Goal: Task Accomplishment & Management: Use online tool/utility

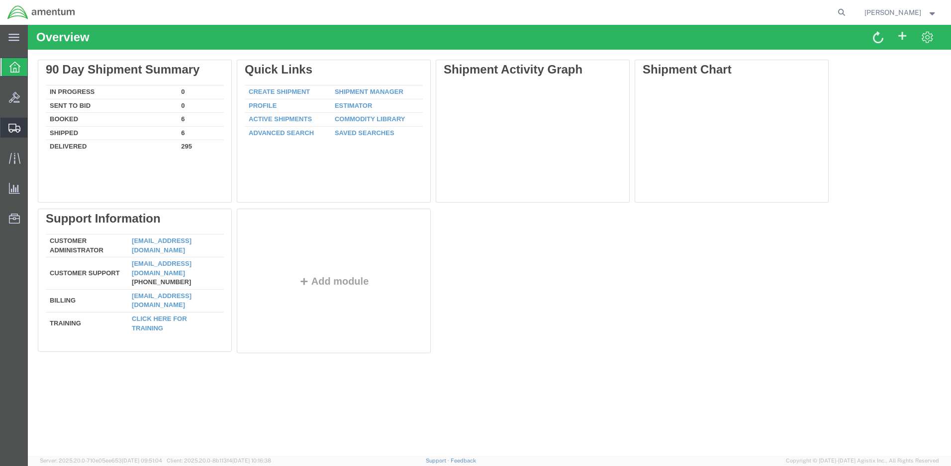
click at [0, 0] on span "Create Shipment" at bounding box center [0, 0] width 0 height 0
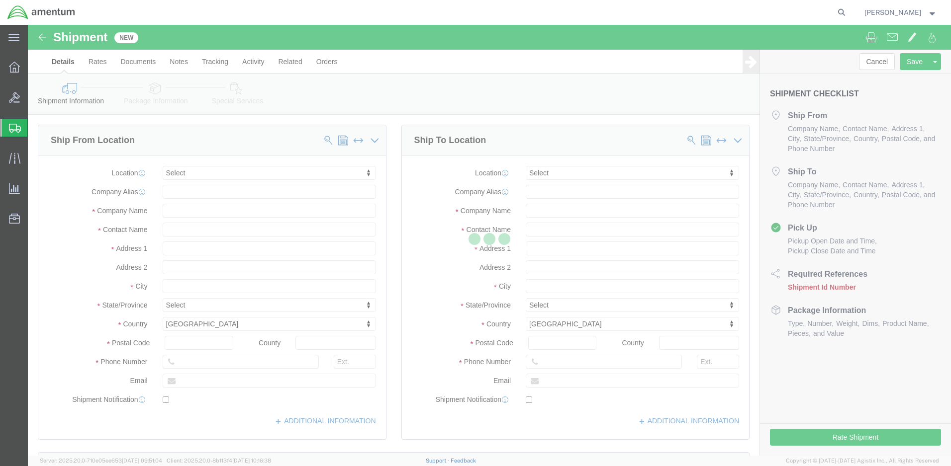
select select
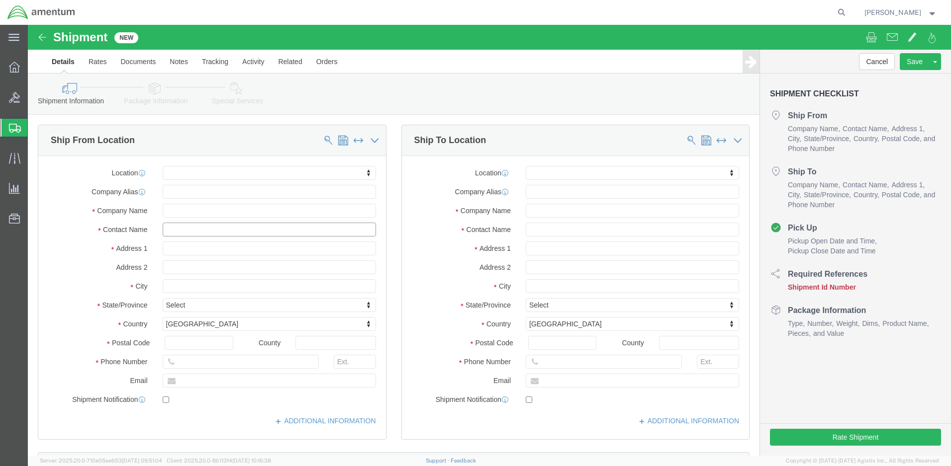
click input "text"
type input "[PERSON_NAME]"
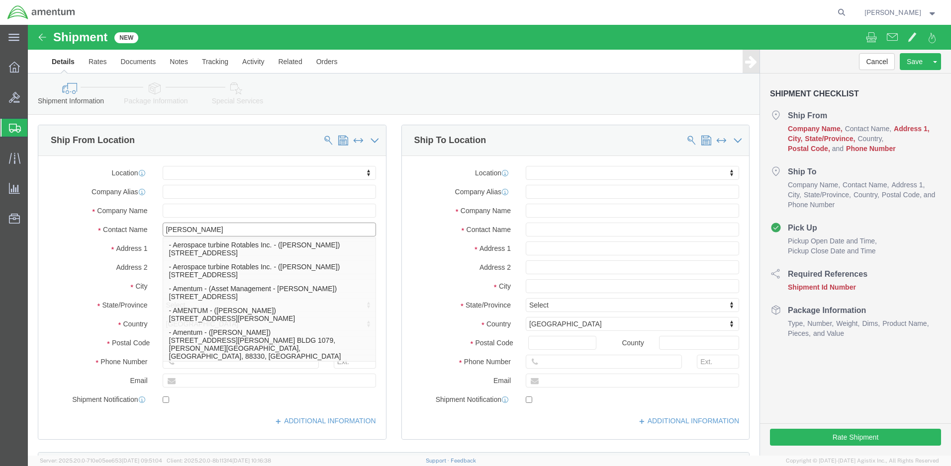
click p "- Amentum - ([PERSON_NAME]***) BLDG [STREET_ADDRESS][PERSON_NAME] Defrenn Army …"
select select "[GEOGRAPHIC_DATA]"
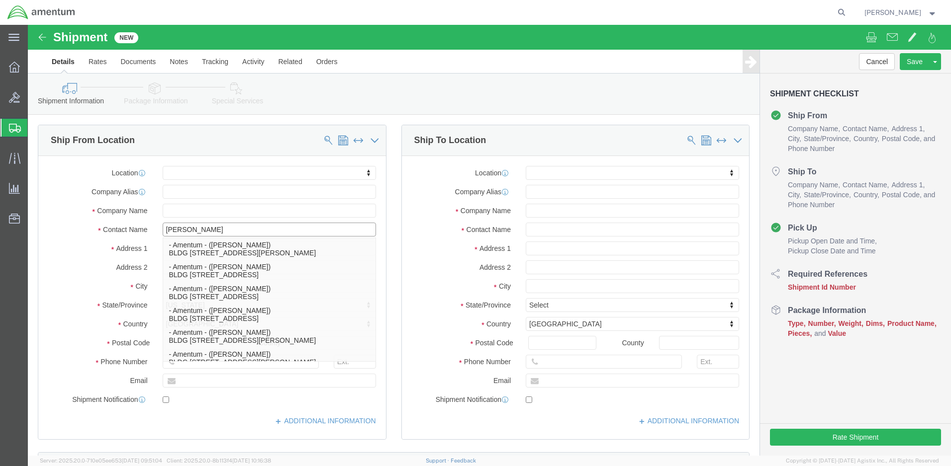
type input "[PERSON_NAME]"
click input "text"
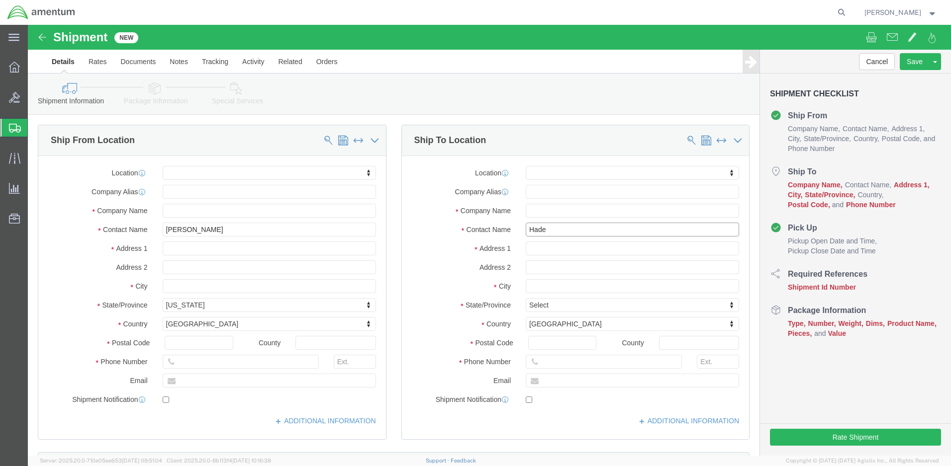
type input "[PERSON_NAME]"
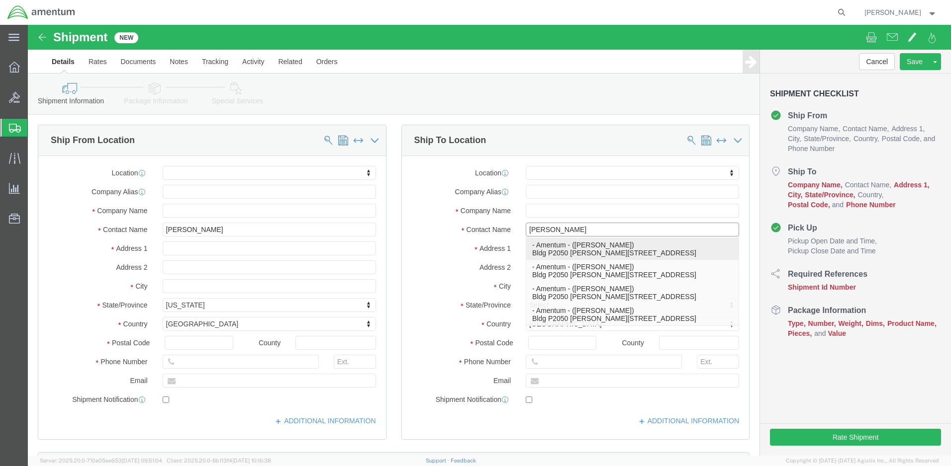
click p "- Amentum - ([PERSON_NAME]) Bldg P2050 [PERSON_NAME][GEOGRAPHIC_DATA], [GEOGRAP…"
select select "NY"
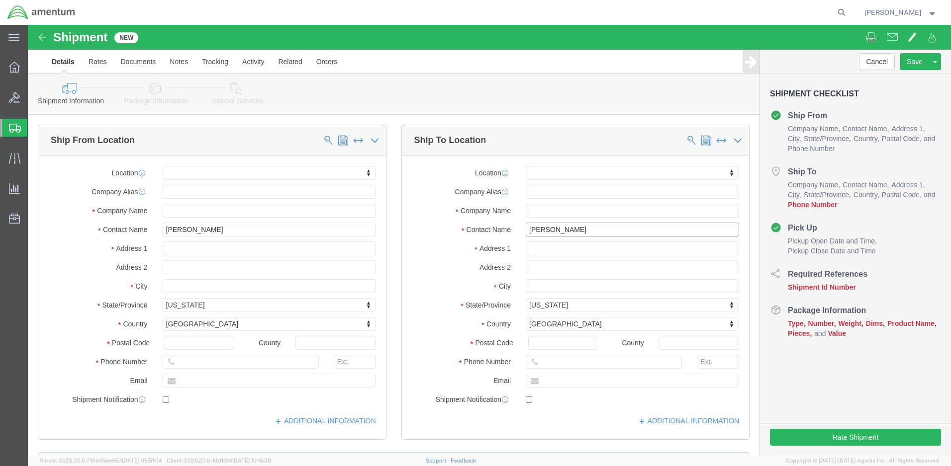
type input "[PERSON_NAME]"
click input "text"
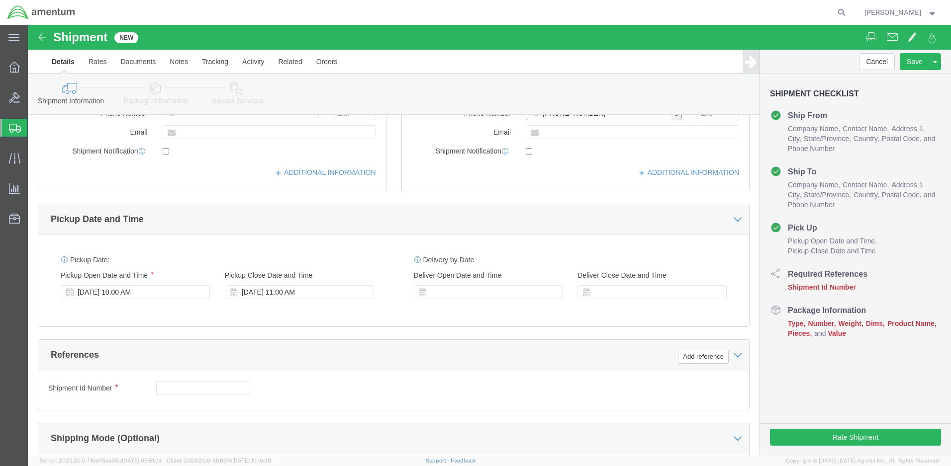
type input "[PHONE_NUMBER]"
click input "text"
paste input "4999.R.2511.AB.AN.01.CAVA.00"
type input "4999.R.2511.AB.AN.01.CAVA.00"
click button "Continue"
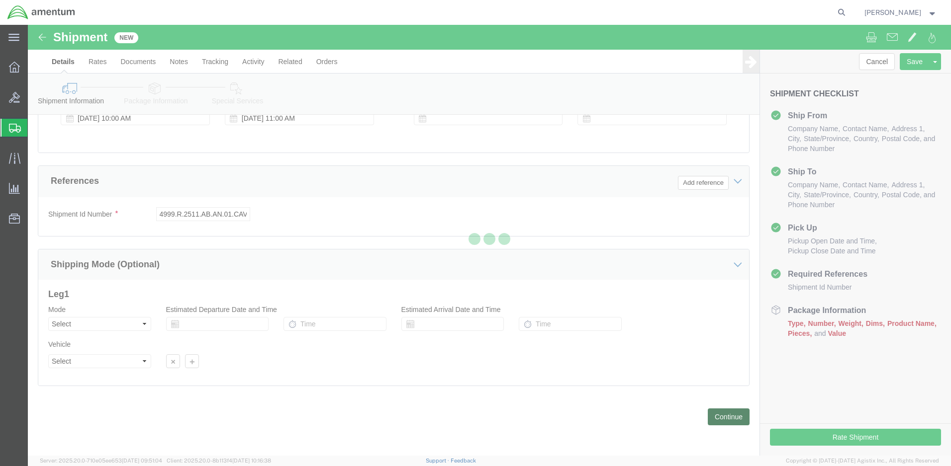
scroll to position [0, 0]
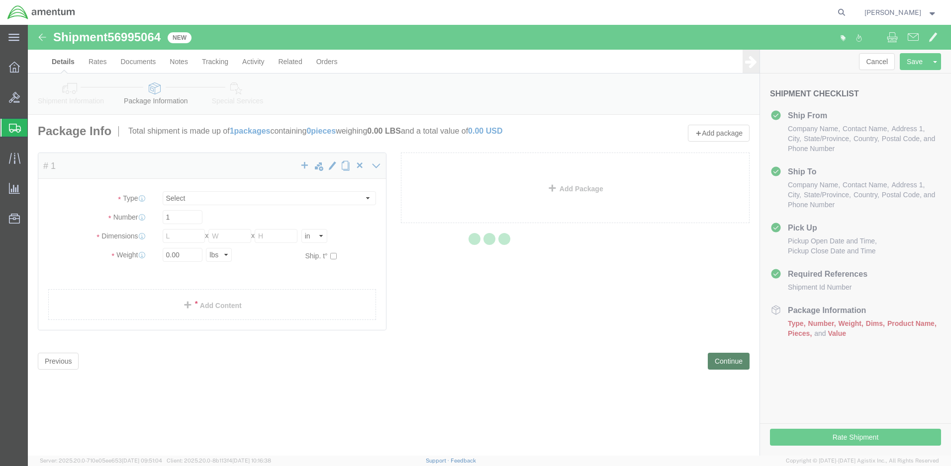
select select "CBOX"
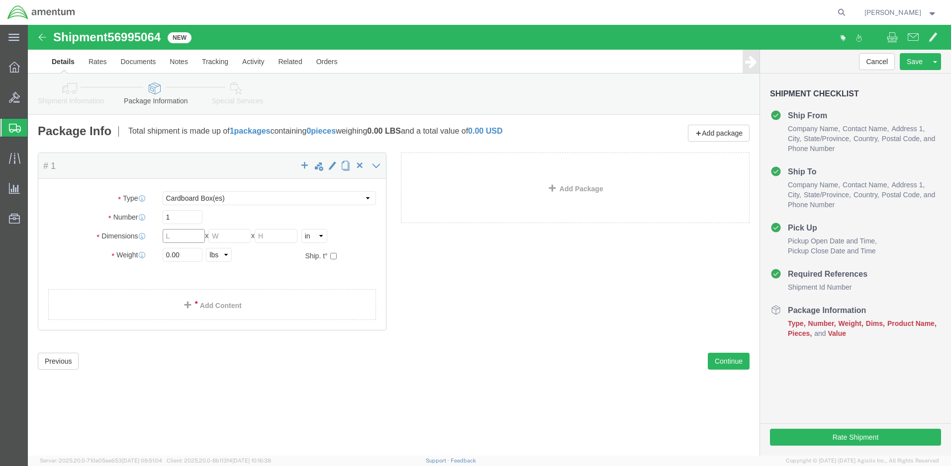
click input "text"
type input "20"
type input "14"
type input "9"
type input "12.0"
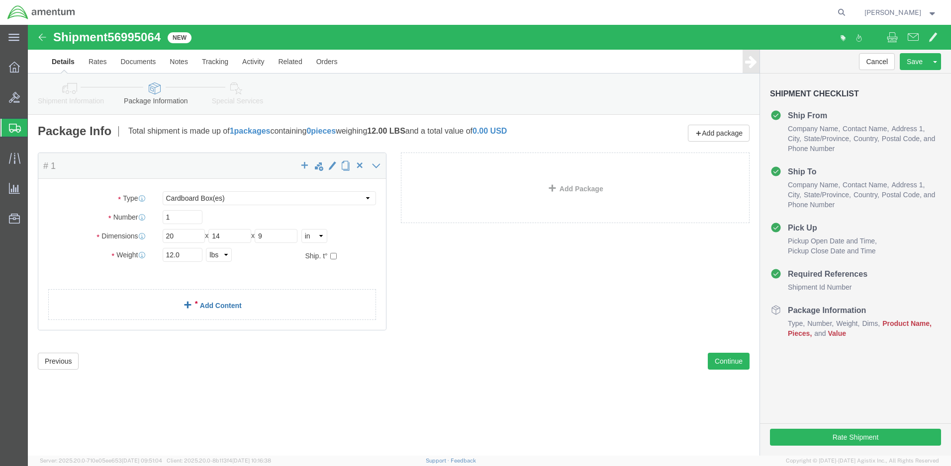
click link "Add Content"
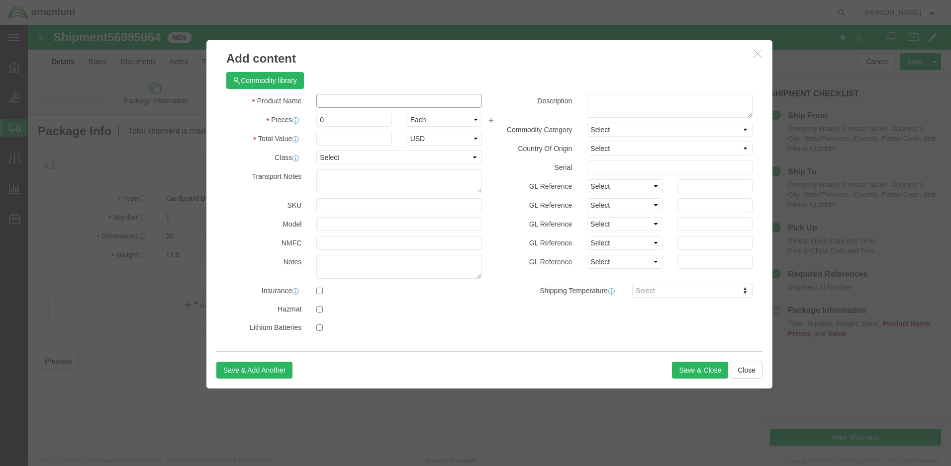
click input "text"
paste input "RECEIVER,RADIO NAVIGATION"
type input "RECEIVER,RADIO NAVIGATION"
drag, startPoint x: 300, startPoint y: 94, endPoint x: 281, endPoint y: 94, distance: 18.4
click div "0"
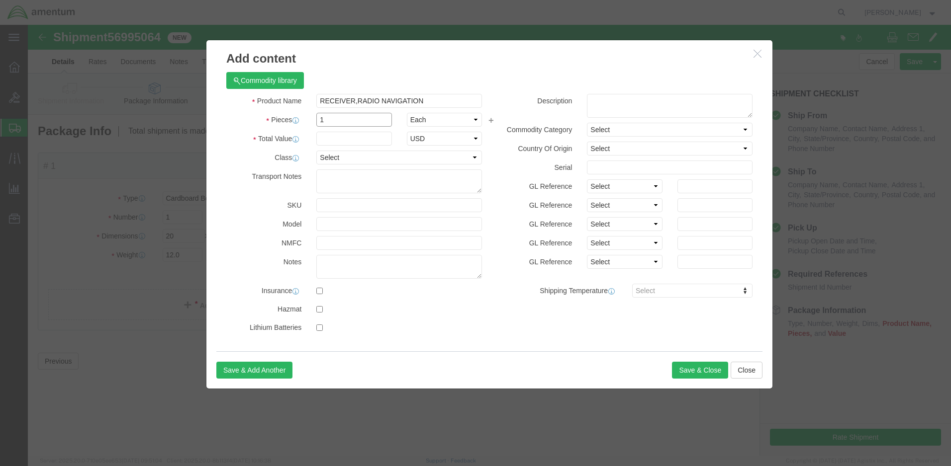
type input "1"
click input "text"
type input "5000.00"
select select "50"
click textarea
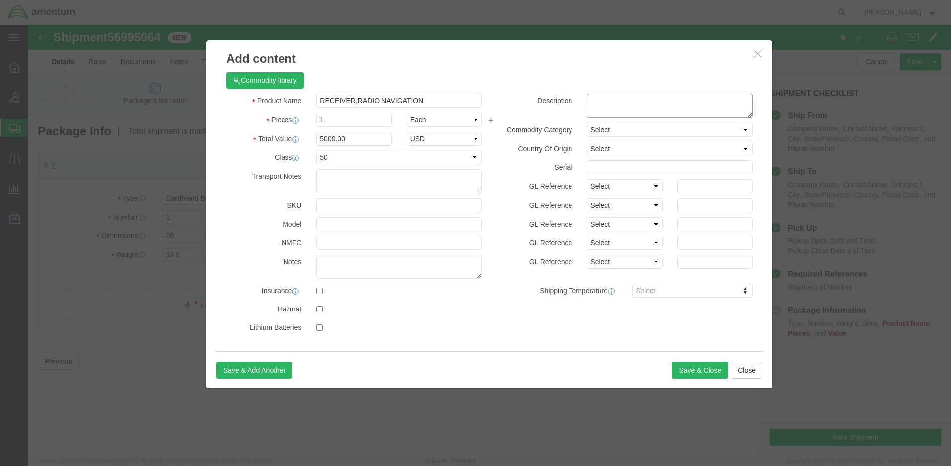
paste textarea "5826-01-241-6869"
type textarea "5826-01-241-6869"
click label "Serial"
select select "US"
click button "Save & Close"
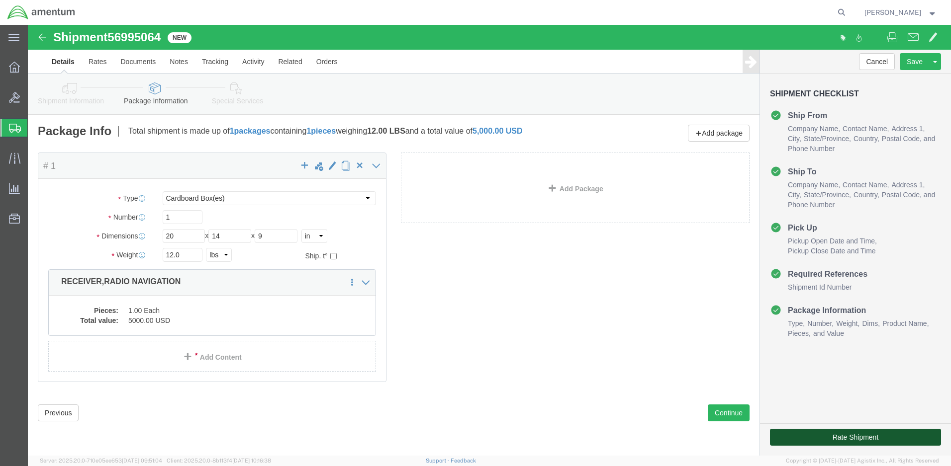
click button "Rate Shipment"
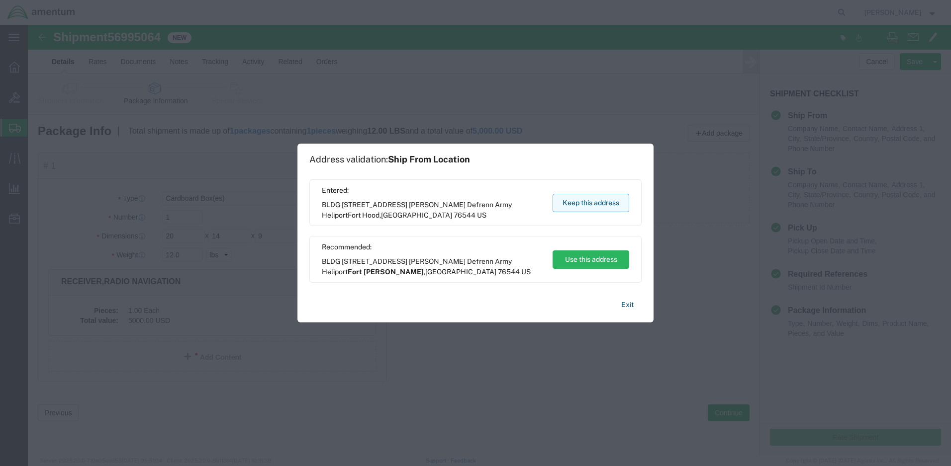
click at [586, 202] on button "Keep this address" at bounding box center [590, 203] width 77 height 18
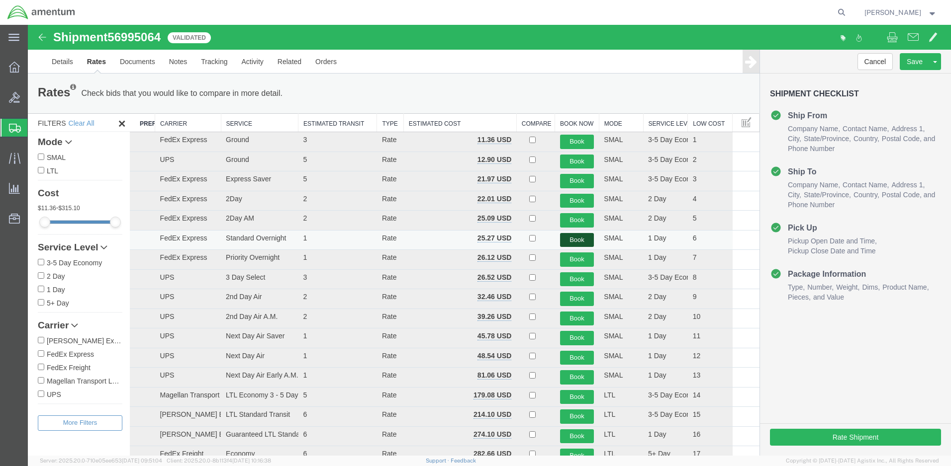
click at [568, 238] on button "Book" at bounding box center [577, 240] width 34 height 14
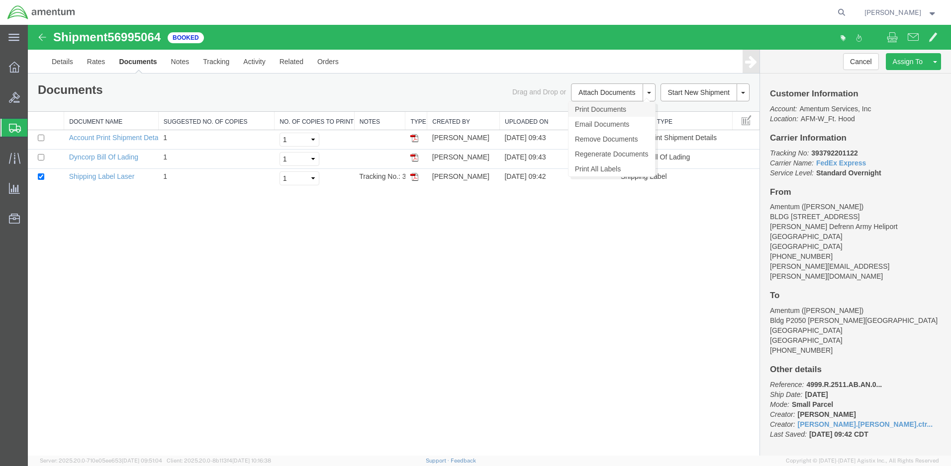
click at [583, 109] on link "Print Documents" at bounding box center [611, 109] width 87 height 15
click at [193, 215] on div "Shipment 56995064 3 of 3 Booked Details Rates Documents Notes Tracking Activity…" at bounding box center [489, 240] width 923 height 431
click at [0, 0] on span "Create Shipment" at bounding box center [0, 0] width 0 height 0
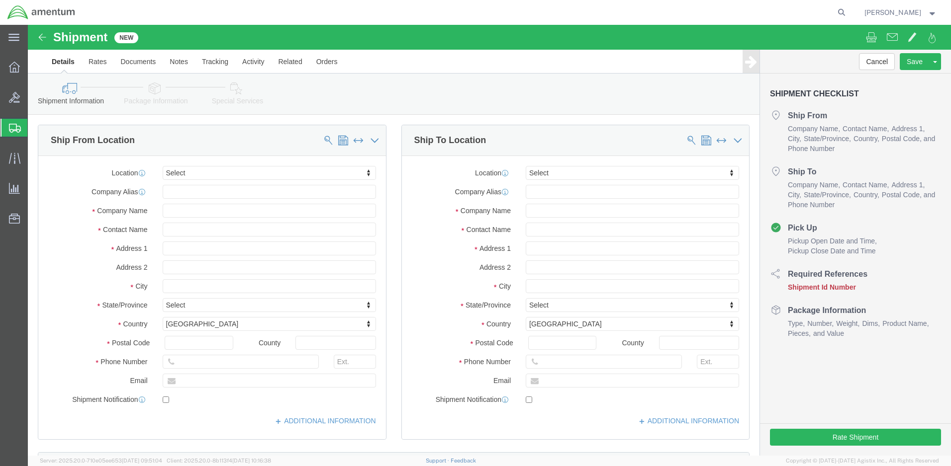
scroll to position [99, 0]
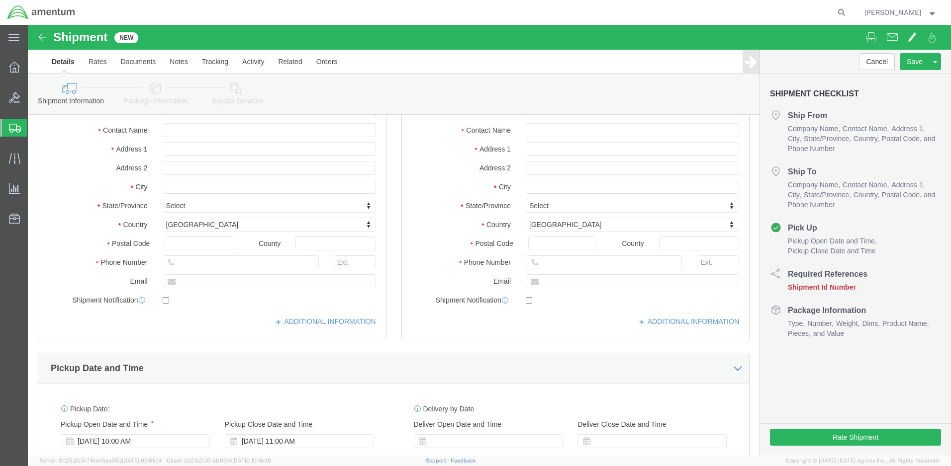
click li "Pick Up Pickup Open Date and Time Pickup Close Date and Time"
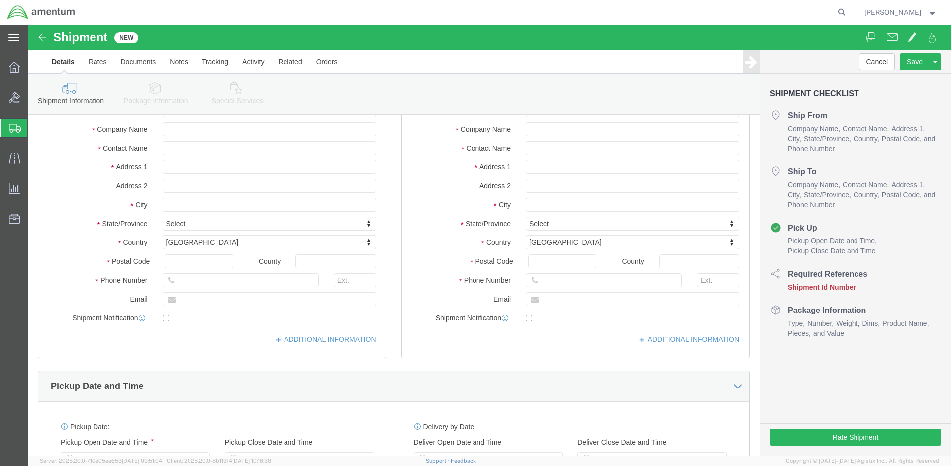
scroll to position [0, 0]
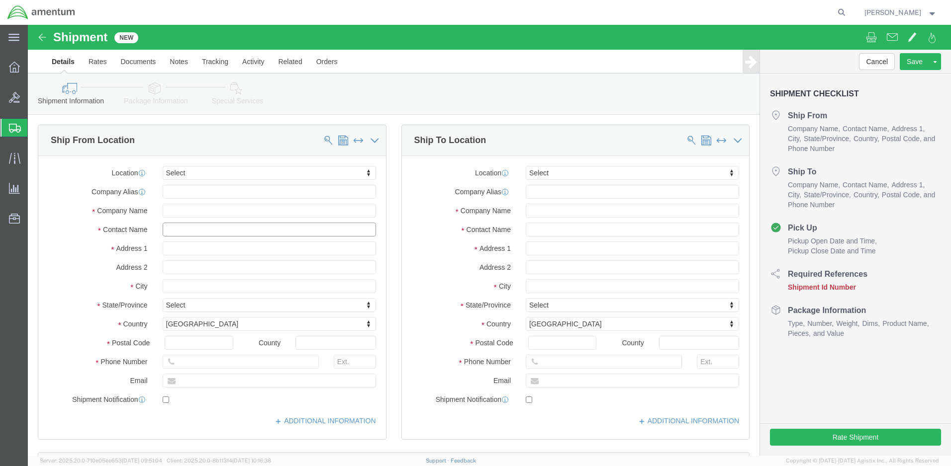
click input "text"
type input "[PERSON_NAME]"
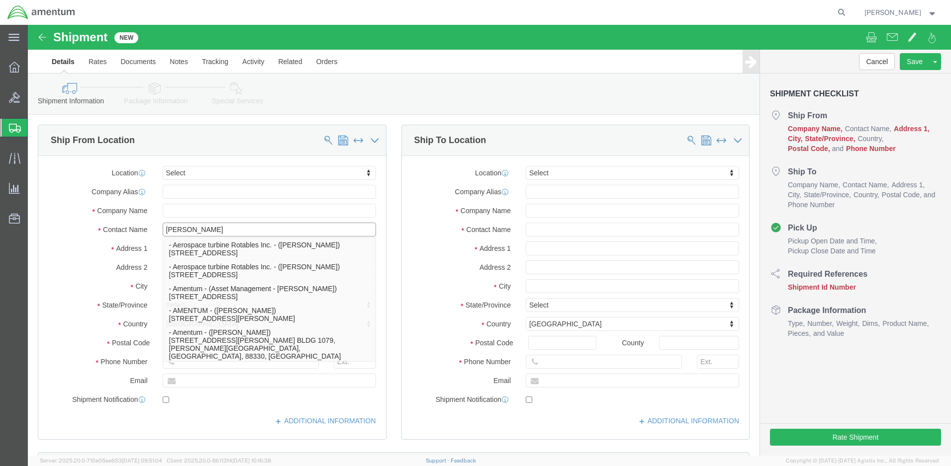
click p "- Amentum - ([PERSON_NAME]***) BLDG [STREET_ADDRESS][PERSON_NAME] Defrenn Army …"
select select "[GEOGRAPHIC_DATA]"
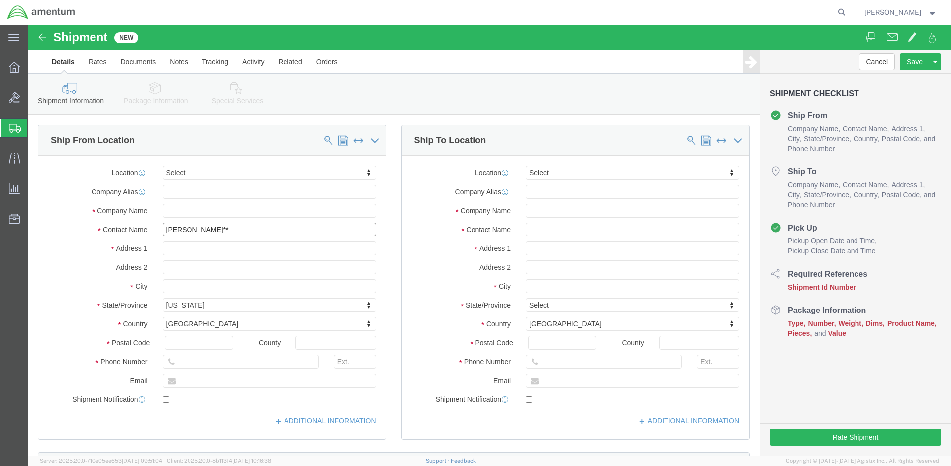
type input "[PERSON_NAME]*"
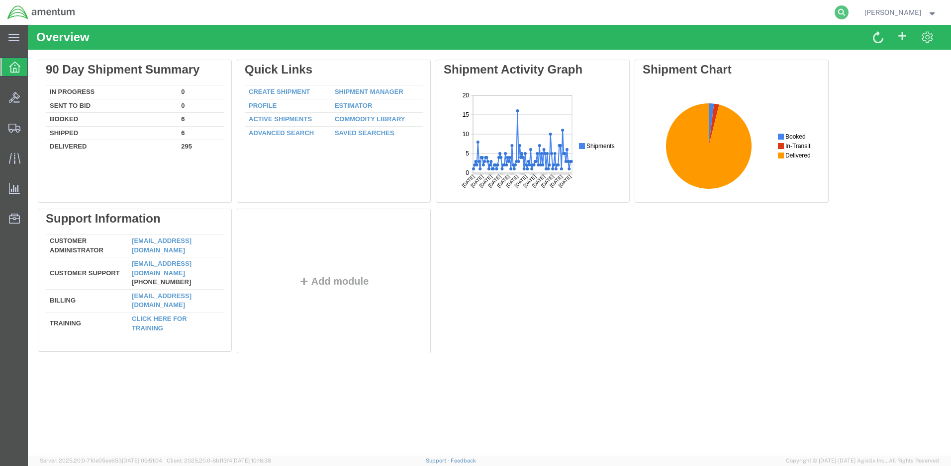
click at [848, 9] on icon at bounding box center [841, 12] width 14 height 14
click at [564, 11] on input "search" at bounding box center [683, 12] width 302 height 24
type input "56995164"
click at [848, 10] on icon at bounding box center [841, 12] width 14 height 14
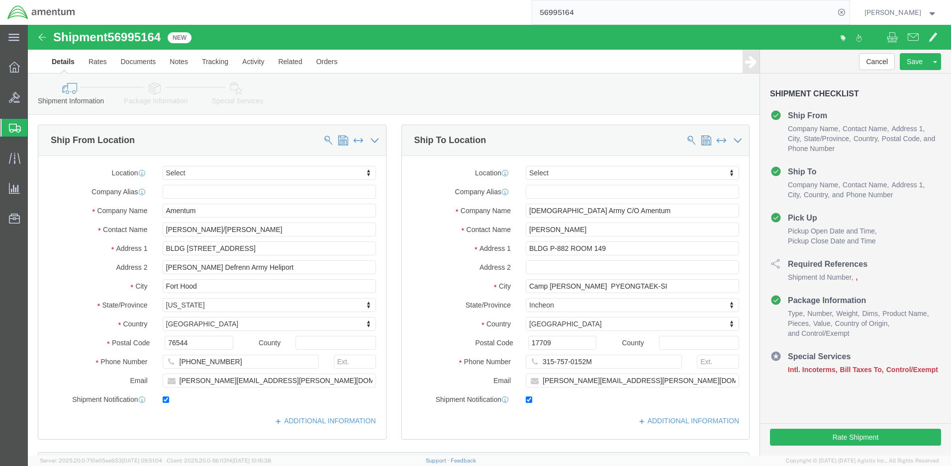
select select
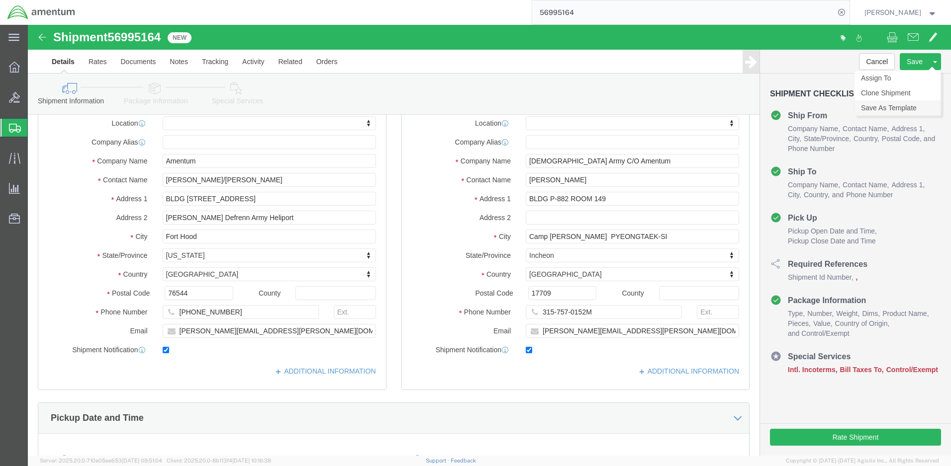
click link "Save As Template"
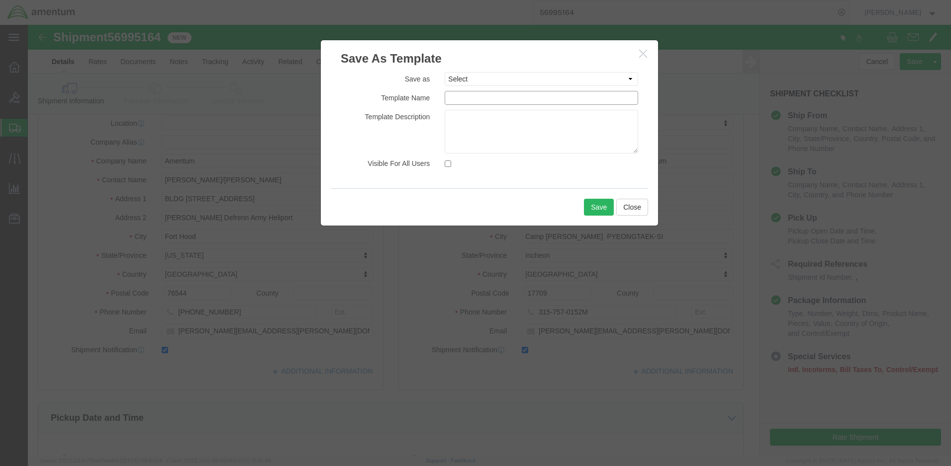
click input "text"
type input "Korea Shipment 10 01 2025"
click input "Visible For All Users"
checkbox input "true"
click button "Save"
